Goal: Transaction & Acquisition: Purchase product/service

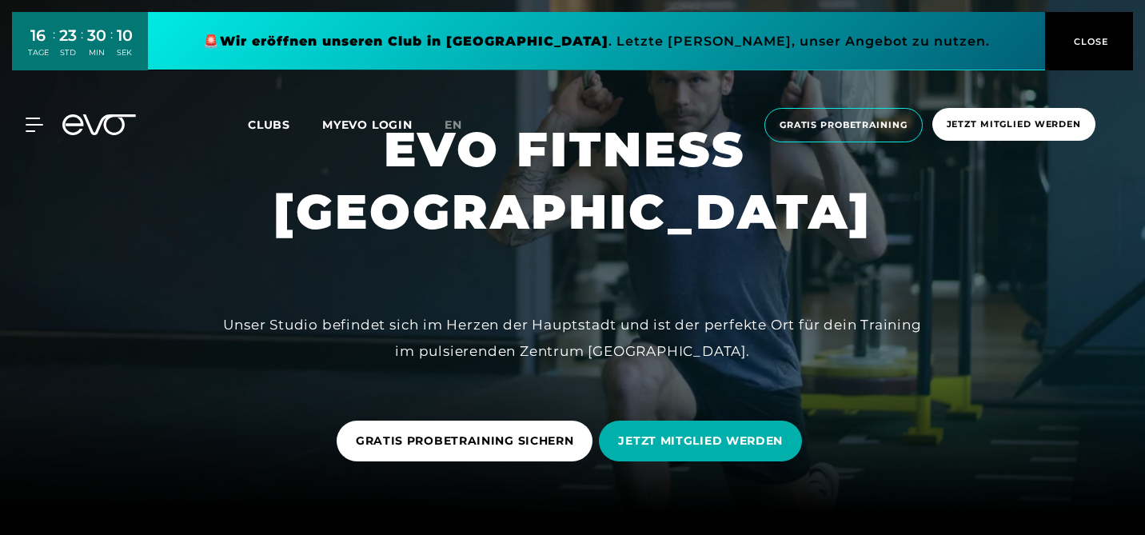
scroll to position [31, 0]
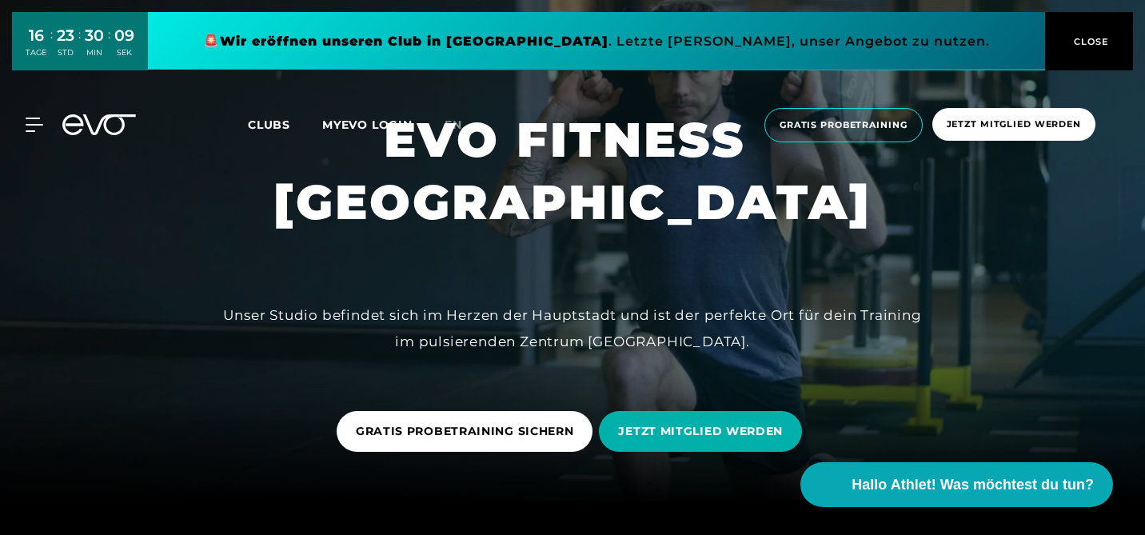
click at [1104, 41] on span "CLOSE" at bounding box center [1089, 41] width 39 height 14
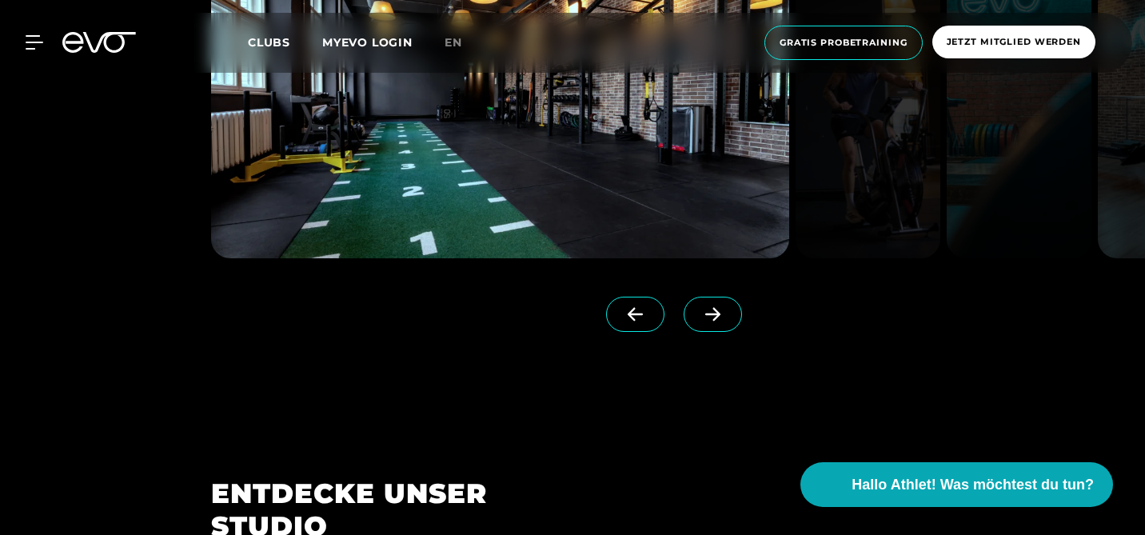
scroll to position [1354, 0]
click at [29, 50] on div "MyEVO Login Über EVO Mitgliedschaften Probetraining TAGESPASS EVO Studios [GEOG…" at bounding box center [572, 43] width 1138 height 60
click at [36, 40] on icon at bounding box center [37, 42] width 23 height 14
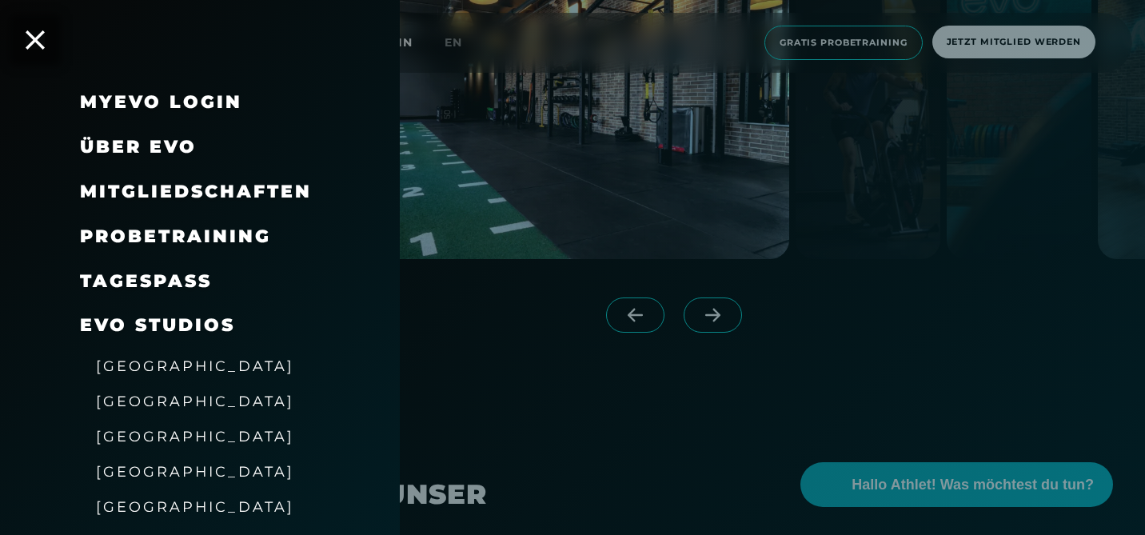
click at [278, 194] on span "Mitgliedschaften" at bounding box center [196, 192] width 232 height 22
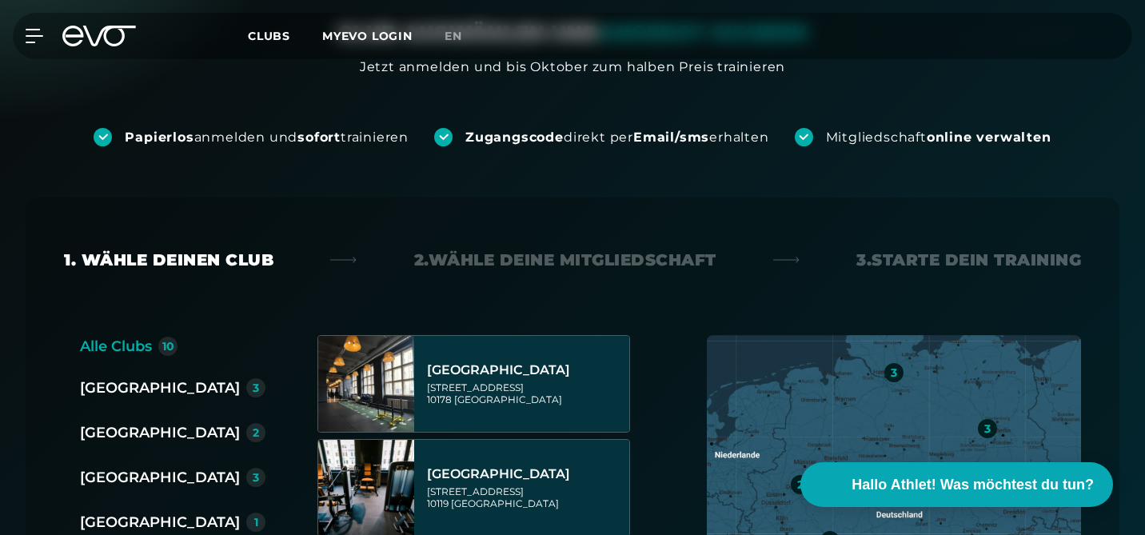
scroll to position [230, 0]
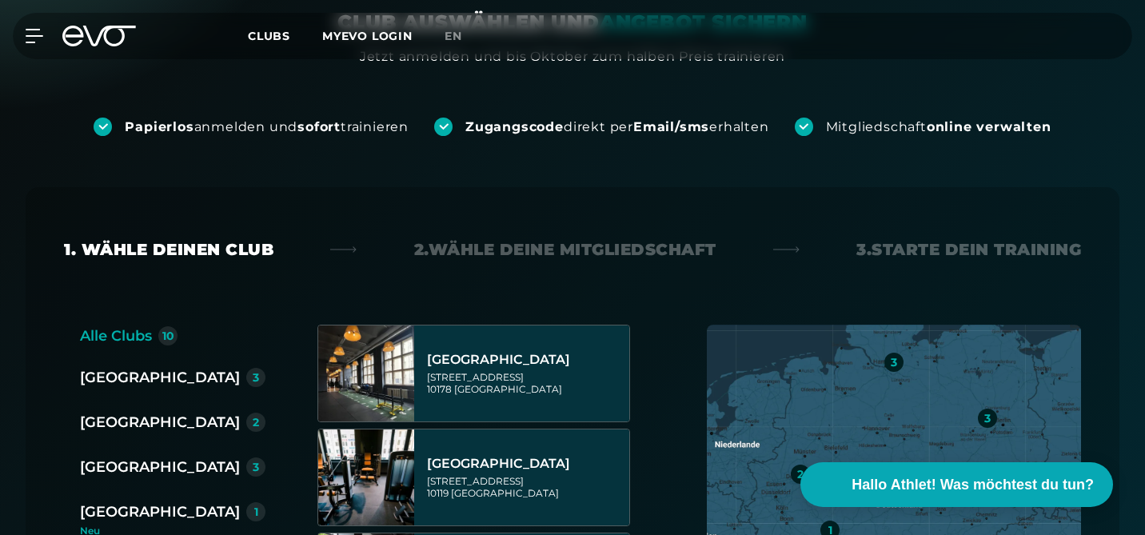
click at [101, 377] on div "[GEOGRAPHIC_DATA]" at bounding box center [160, 377] width 160 height 22
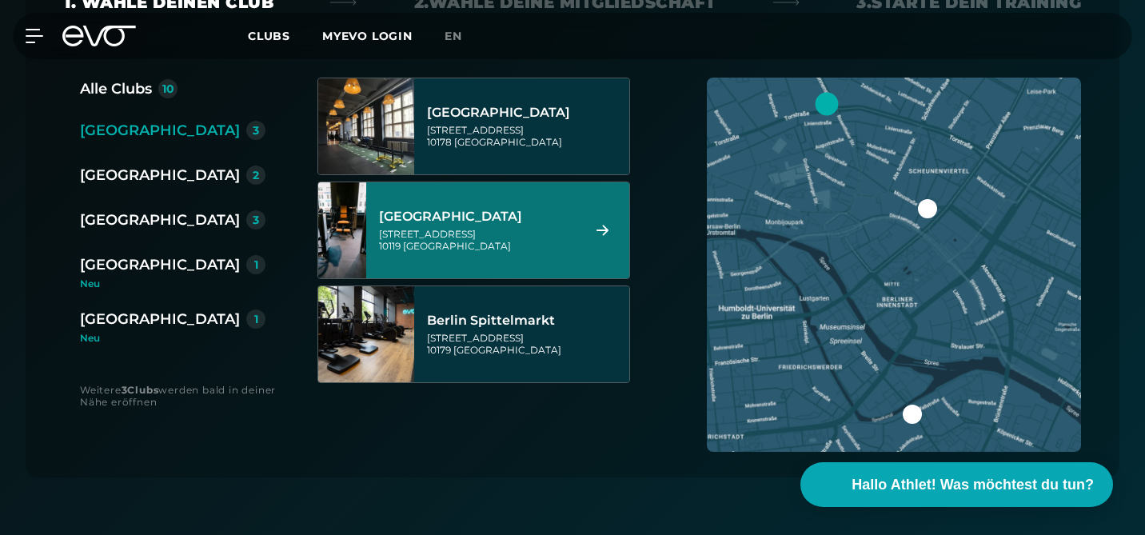
scroll to position [479, 0]
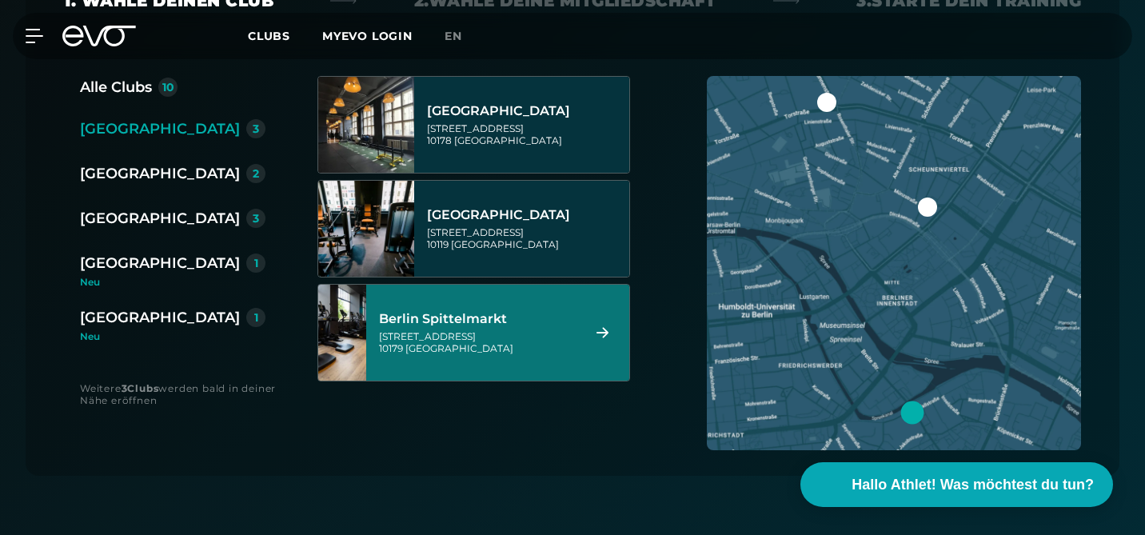
click at [482, 330] on div "[STREET_ADDRESS]" at bounding box center [477, 342] width 197 height 24
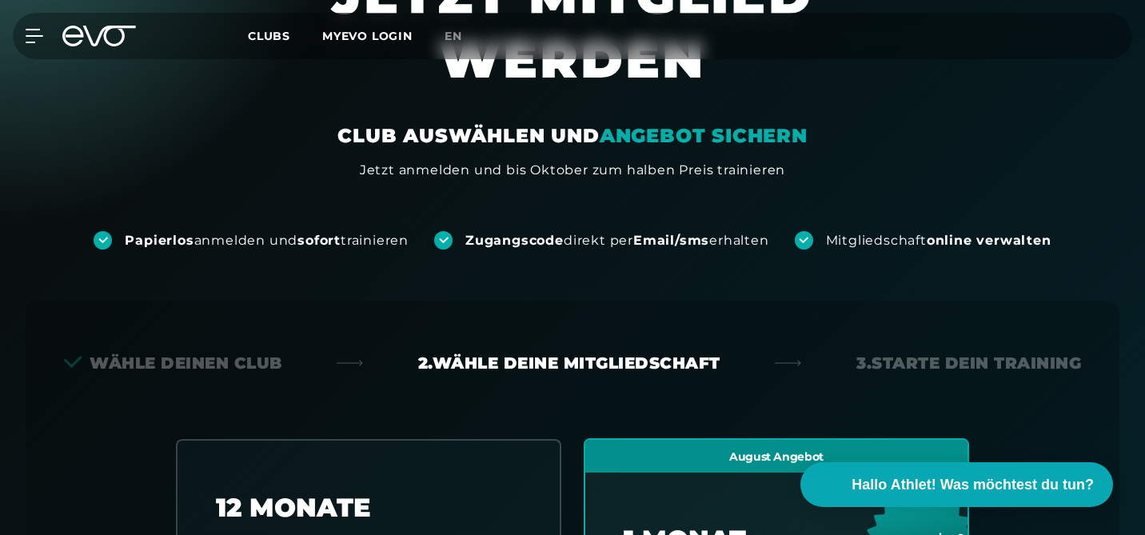
scroll to position [0, 0]
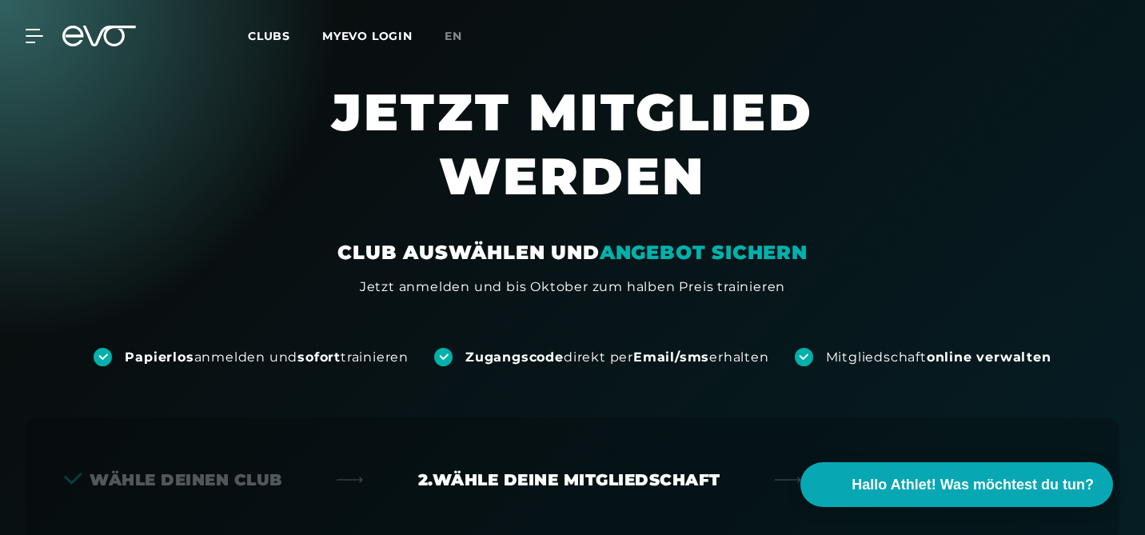
click at [38, 44] on div "MyEVO Login Über EVO Mitgliedschaften Probetraining TAGESPASS EVO Studios [GEOG…" at bounding box center [572, 36] width 1138 height 46
click at [32, 40] on icon at bounding box center [37, 36] width 23 height 14
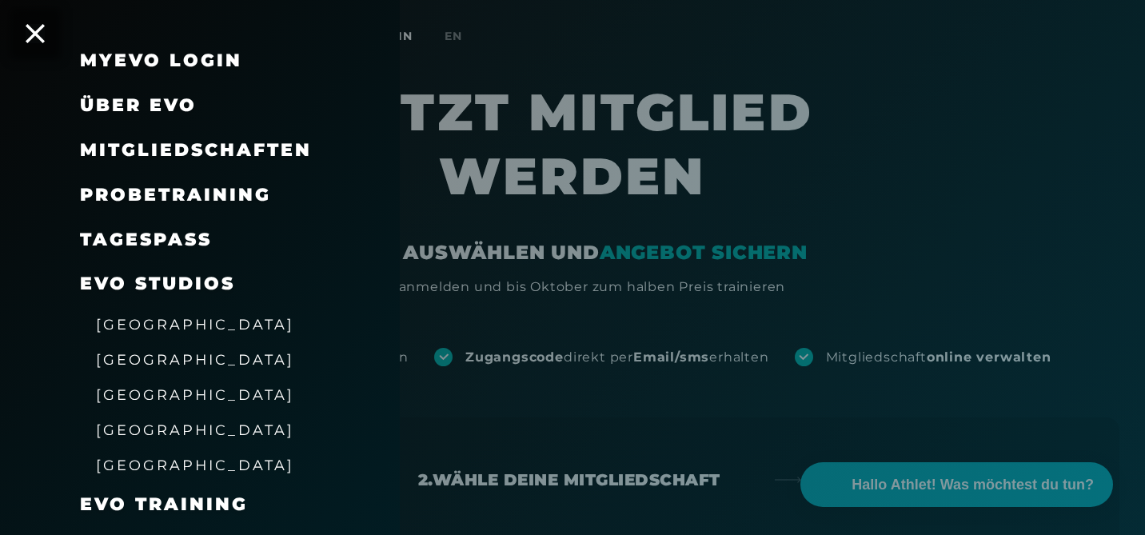
scroll to position [48, 0]
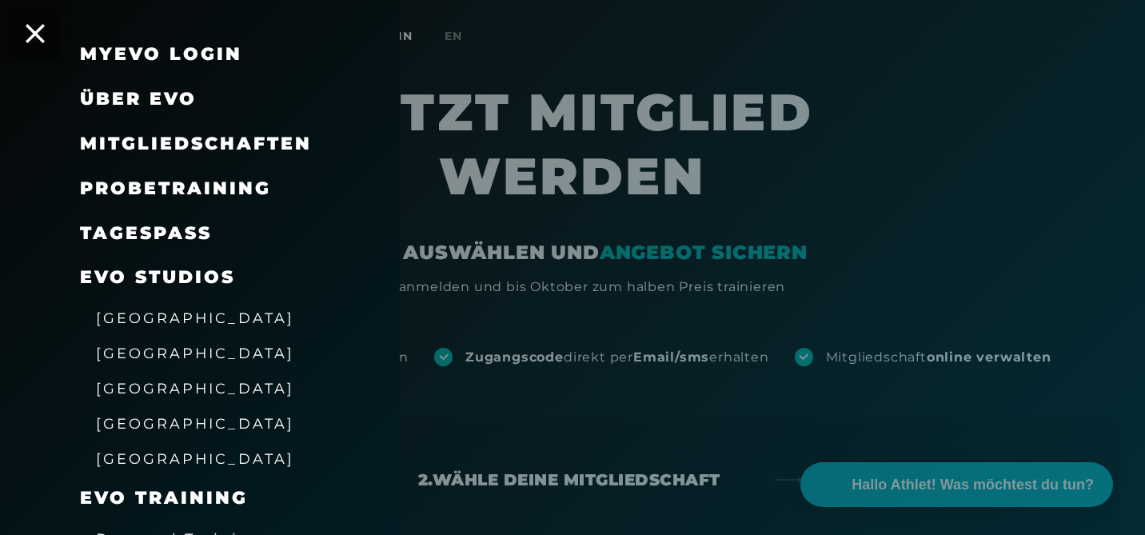
click at [173, 233] on link "TAGESPASS" at bounding box center [146, 233] width 132 height 22
